Goal: Task Accomplishment & Management: Use online tool/utility

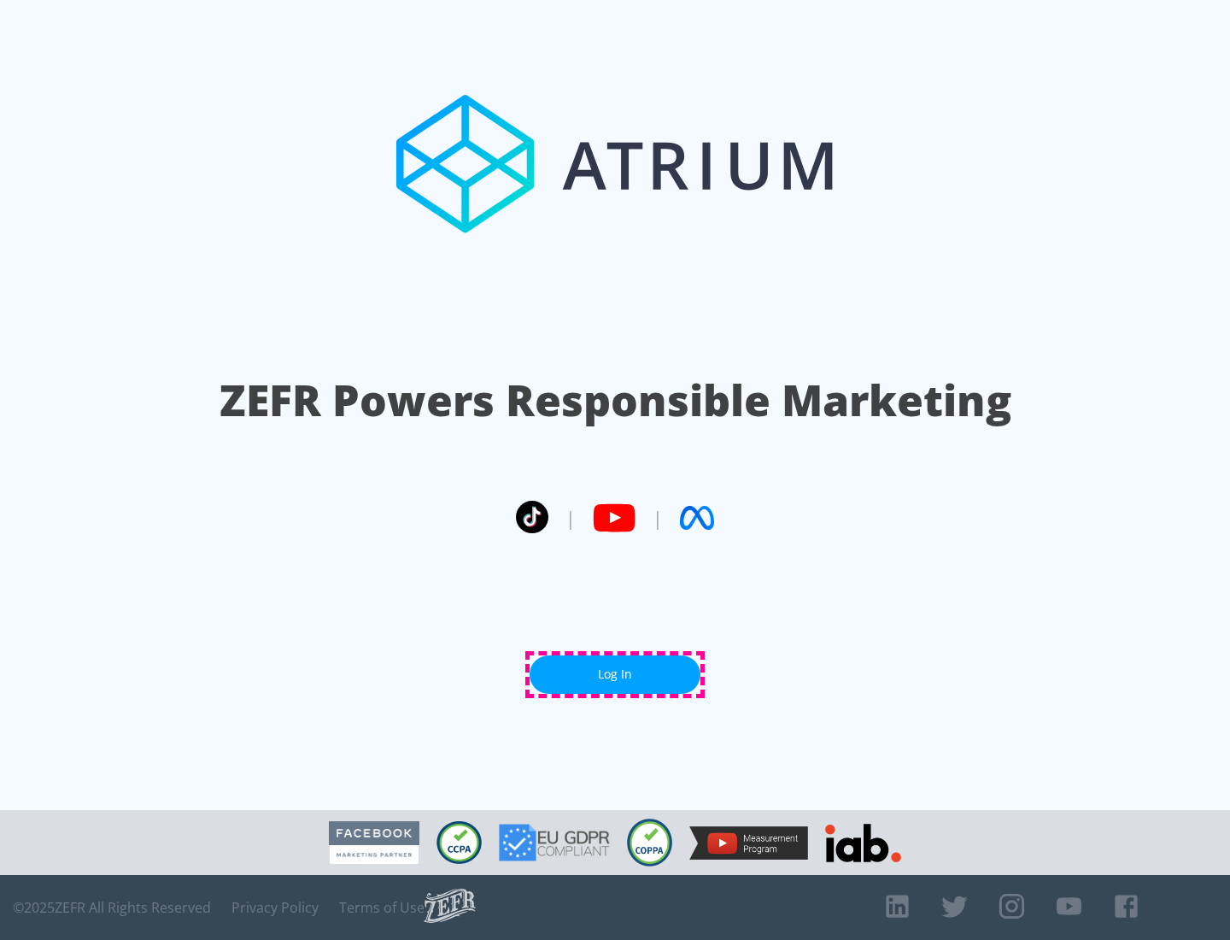
click at [615, 674] on link "Log In" at bounding box center [615, 674] width 171 height 38
